Goal: Check status: Check status

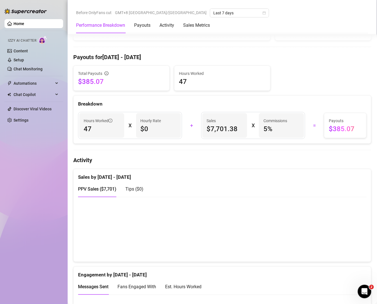
scroll to position [162, 0]
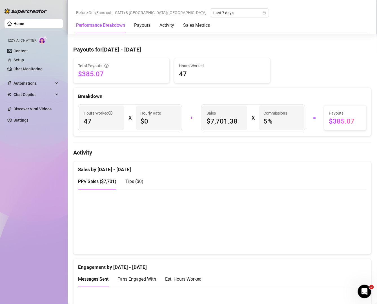
click at [345, 245] on canvas at bounding box center [219, 222] width 282 height 56
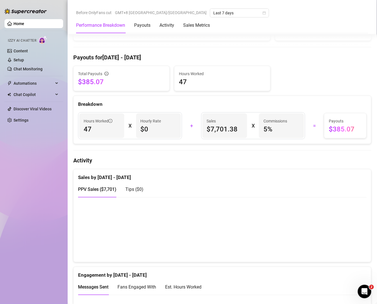
scroll to position [0, 0]
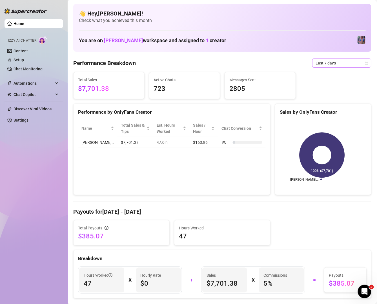
click at [340, 65] on span "Last 7 days" at bounding box center [342, 63] width 52 height 8
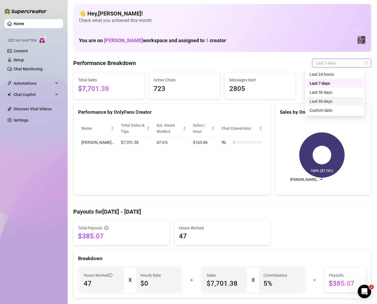
click at [329, 102] on div "Last 90 days" at bounding box center [335, 101] width 50 height 6
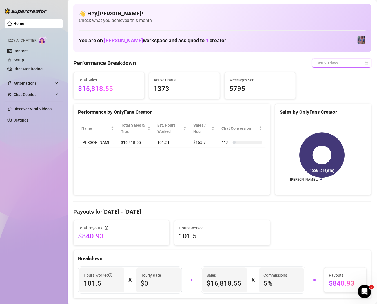
click at [341, 66] on span "Last 90 days" at bounding box center [342, 63] width 52 height 8
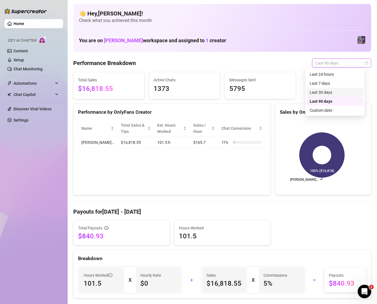
click at [336, 96] on div "Last 30 days" at bounding box center [335, 92] width 57 height 9
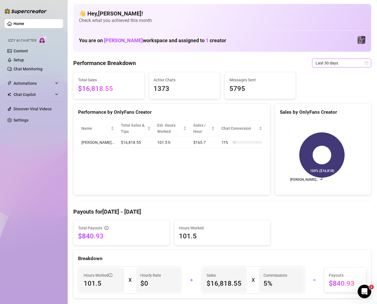
click at [333, 66] on span "Last 30 days" at bounding box center [342, 63] width 52 height 8
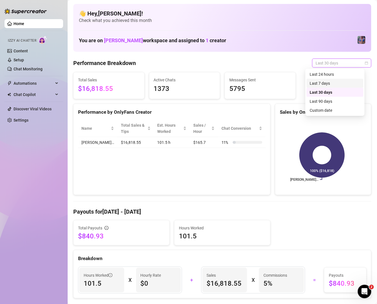
click at [333, 84] on div "Last 7 days" at bounding box center [335, 83] width 50 height 6
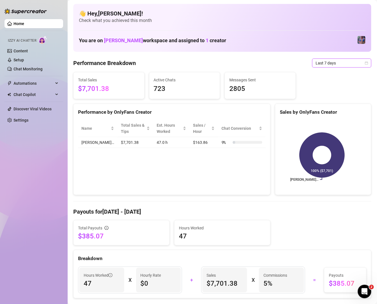
click at [339, 63] on span "Last 7 days" at bounding box center [342, 63] width 52 height 8
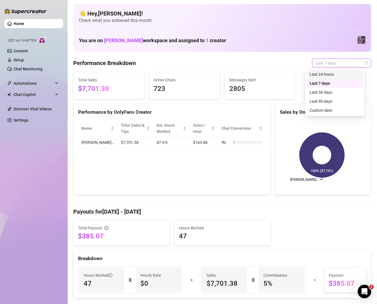
click at [339, 76] on div "Last 24 hours" at bounding box center [335, 74] width 50 height 6
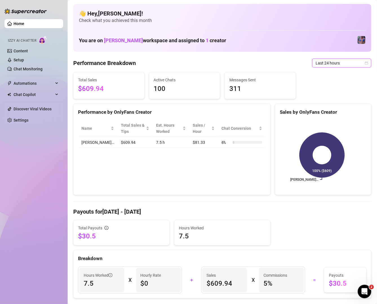
click at [318, 63] on span "Last 24 hours" at bounding box center [342, 63] width 52 height 8
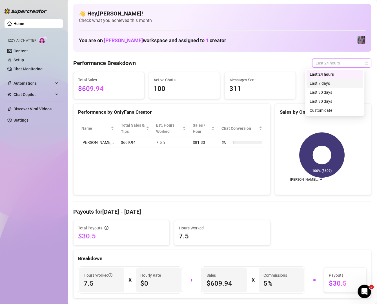
click at [329, 82] on div "Last 7 days" at bounding box center [335, 83] width 50 height 6
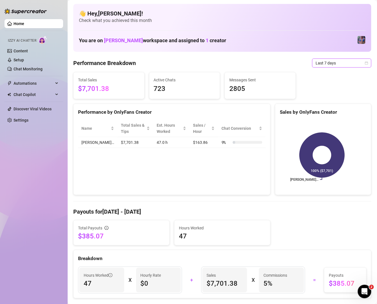
click at [316, 67] on span "Last 7 days" at bounding box center [342, 63] width 52 height 8
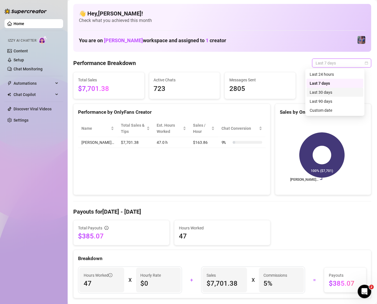
click at [320, 95] on div "Last 30 days" at bounding box center [335, 92] width 50 height 6
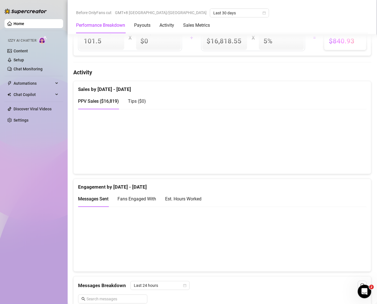
scroll to position [243, 0]
click at [356, 162] on canvas at bounding box center [219, 141] width 282 height 56
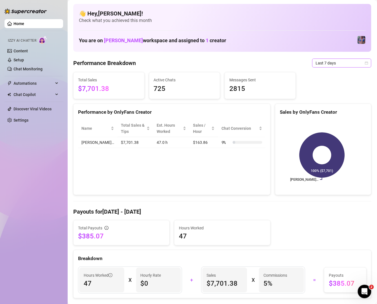
click at [332, 61] on span "Last 7 days" at bounding box center [342, 63] width 52 height 8
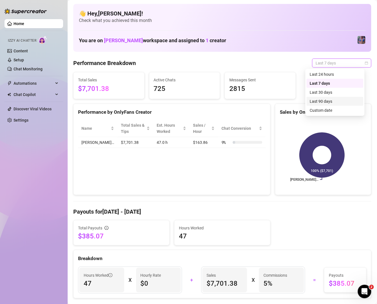
click at [332, 104] on div "Last 90 days" at bounding box center [335, 101] width 50 height 6
